Goal: Information Seeking & Learning: Learn about a topic

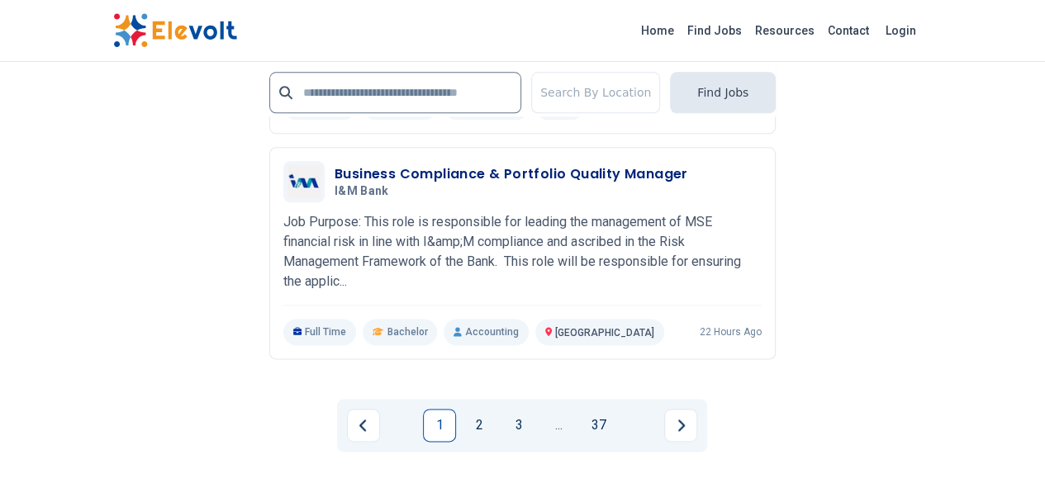
scroll to position [4025, 0]
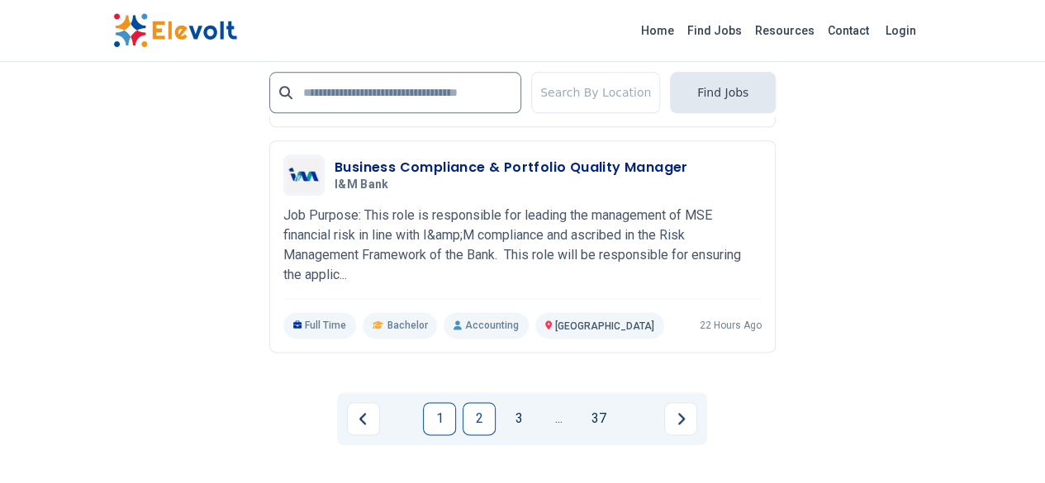
click at [487, 402] on link "2" at bounding box center [479, 418] width 33 height 33
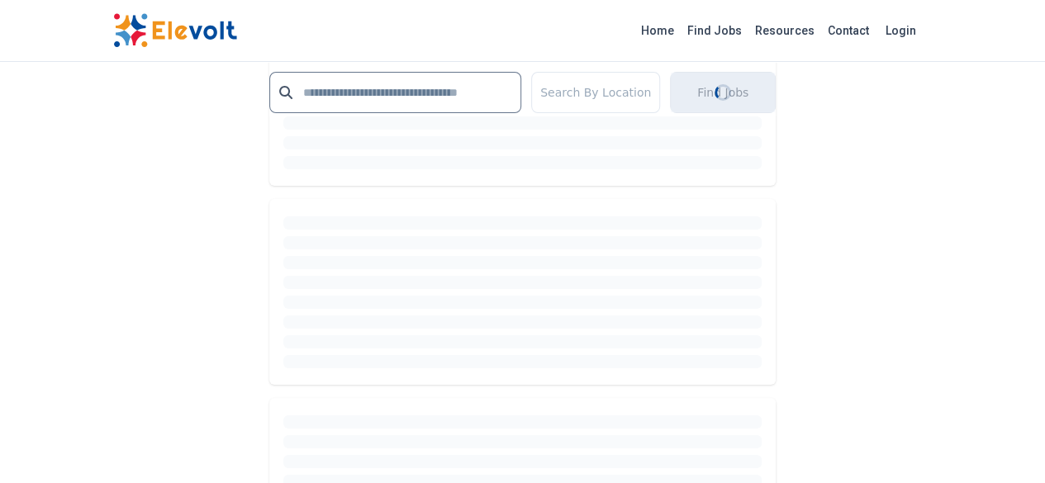
scroll to position [1858, 0]
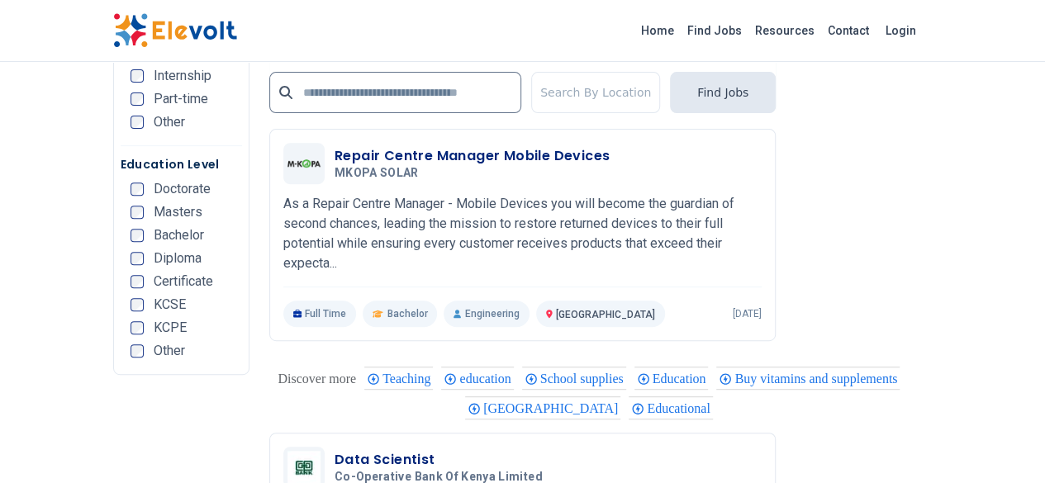
scroll to position [3807, 0]
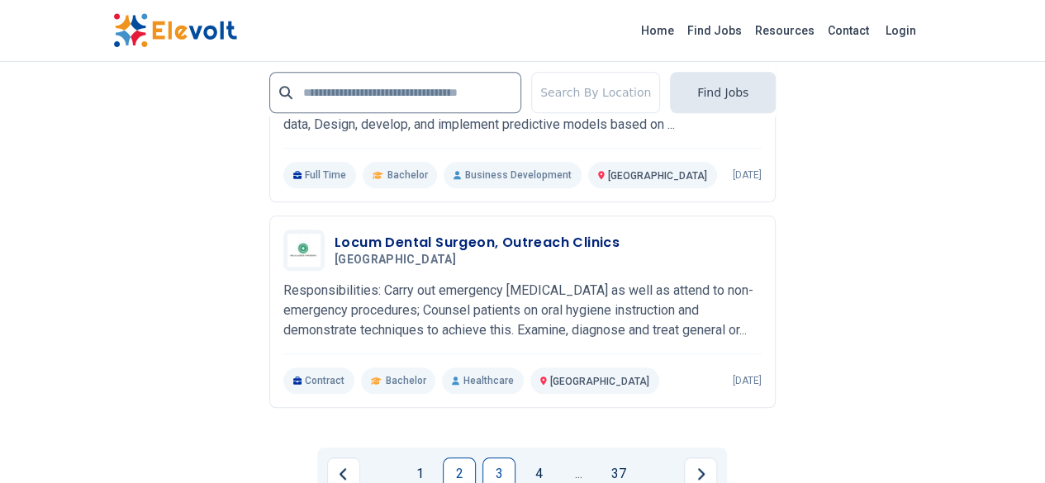
click at [497, 458] on link "3" at bounding box center [498, 474] width 33 height 33
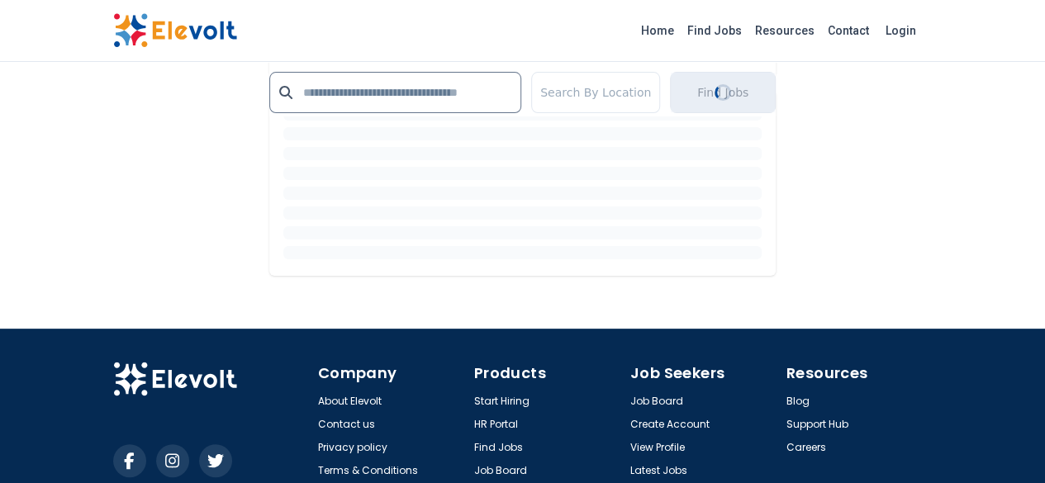
scroll to position [1701, 0]
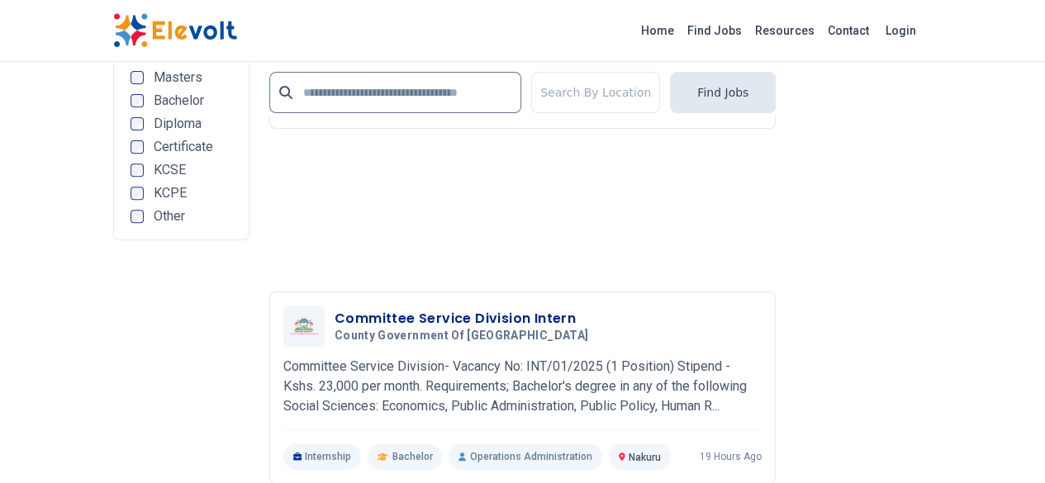
scroll to position [3807, 0]
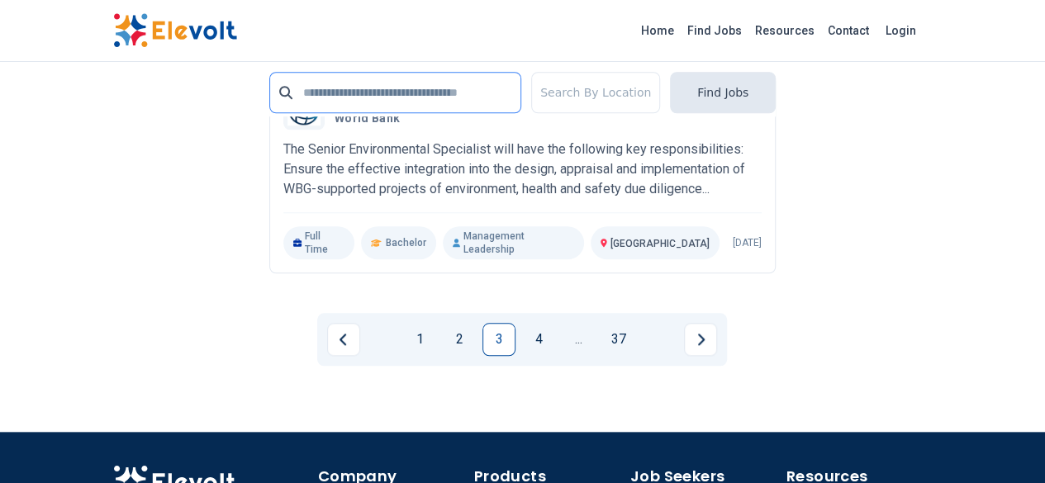
click at [468, 87] on input "text" at bounding box center [395, 92] width 252 height 41
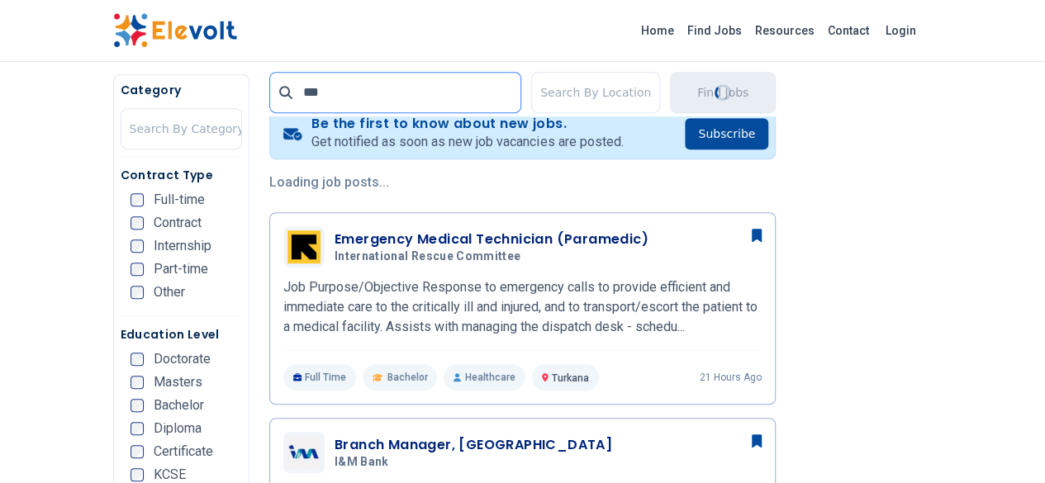
scroll to position [195, 0]
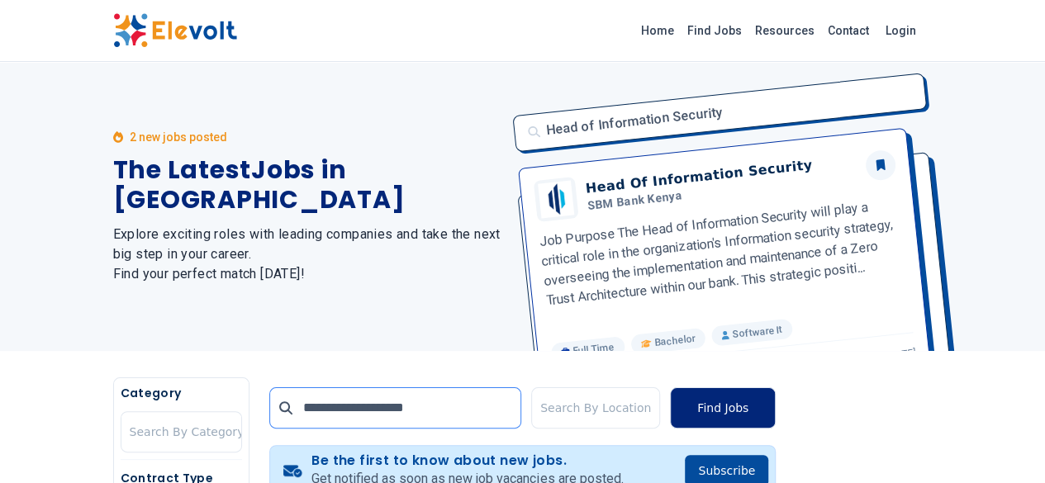
type input "**********"
click at [749, 411] on button "Find Jobs" at bounding box center [723, 407] width 106 height 41
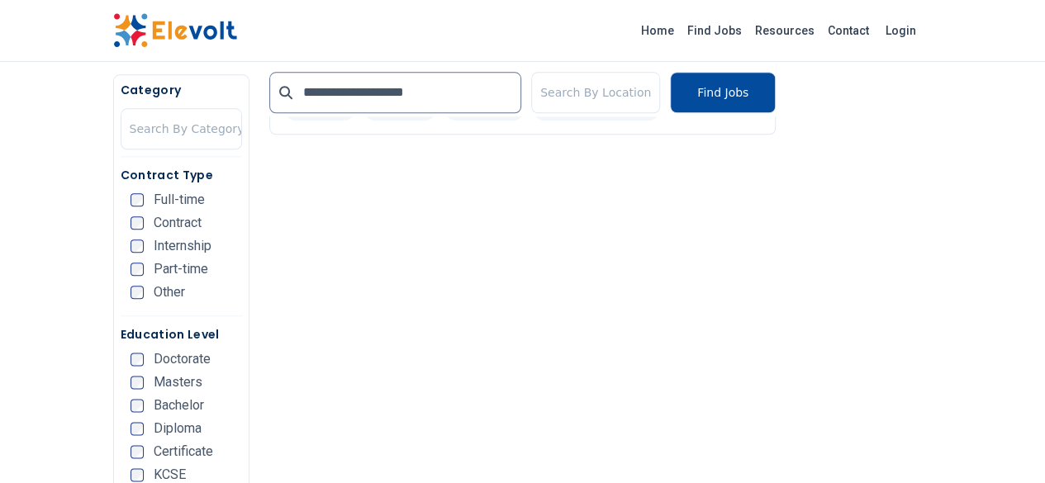
scroll to position [423, 0]
